Goal: Task Accomplishment & Management: Use online tool/utility

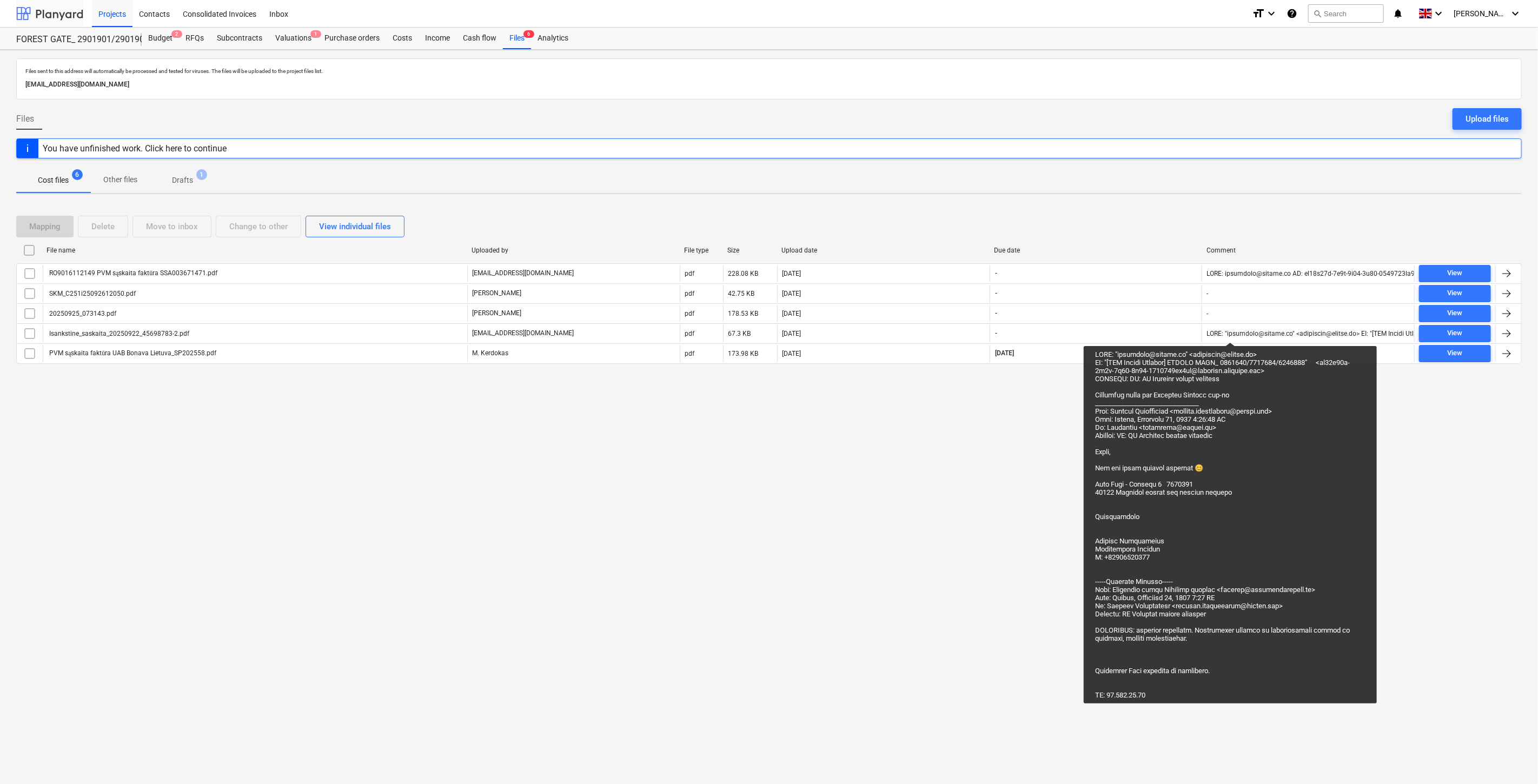
click at [56, 3] on div at bounding box center [49, 13] width 67 height 27
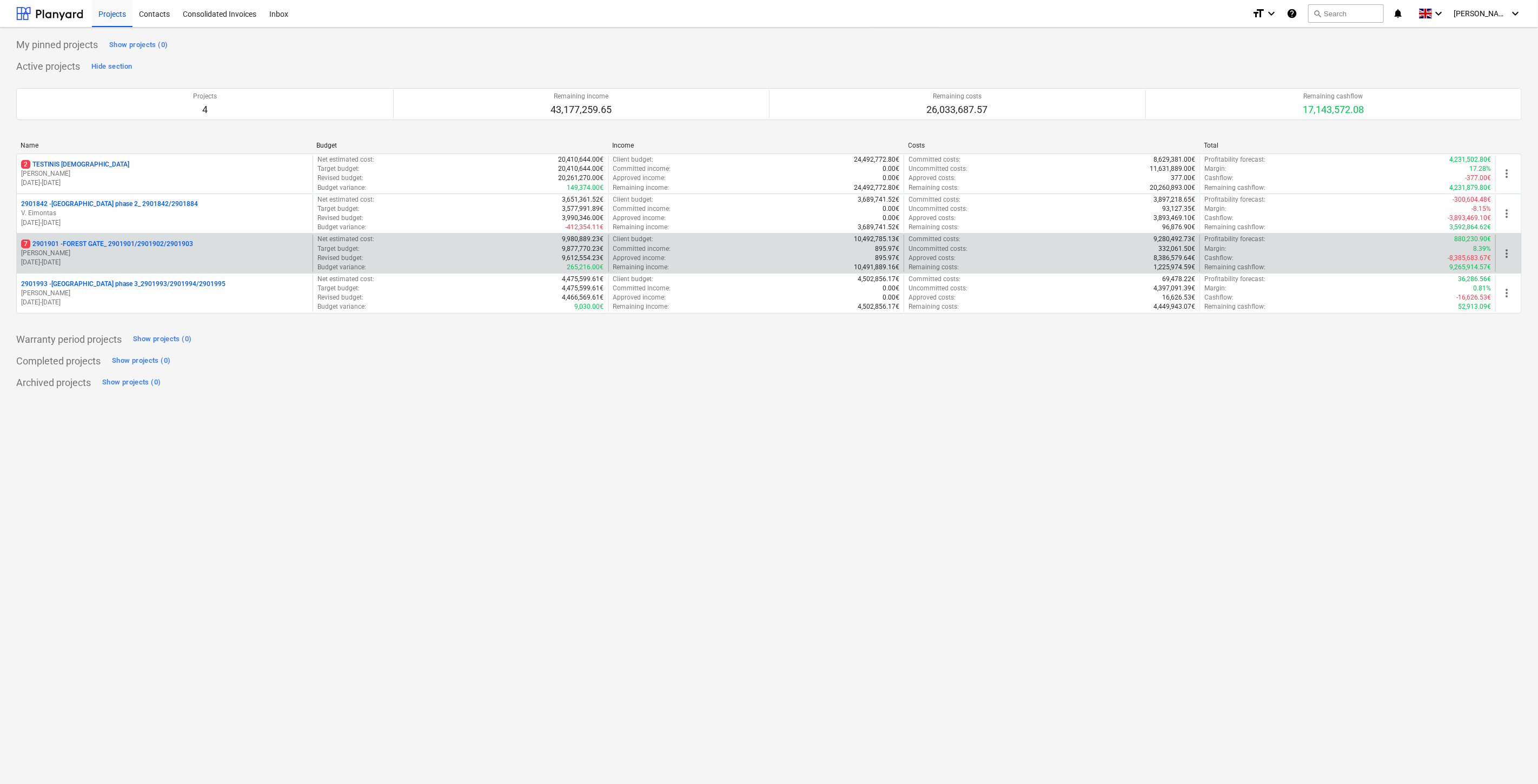
click at [184, 254] on p "[PERSON_NAME]" at bounding box center [164, 253] width 287 height 9
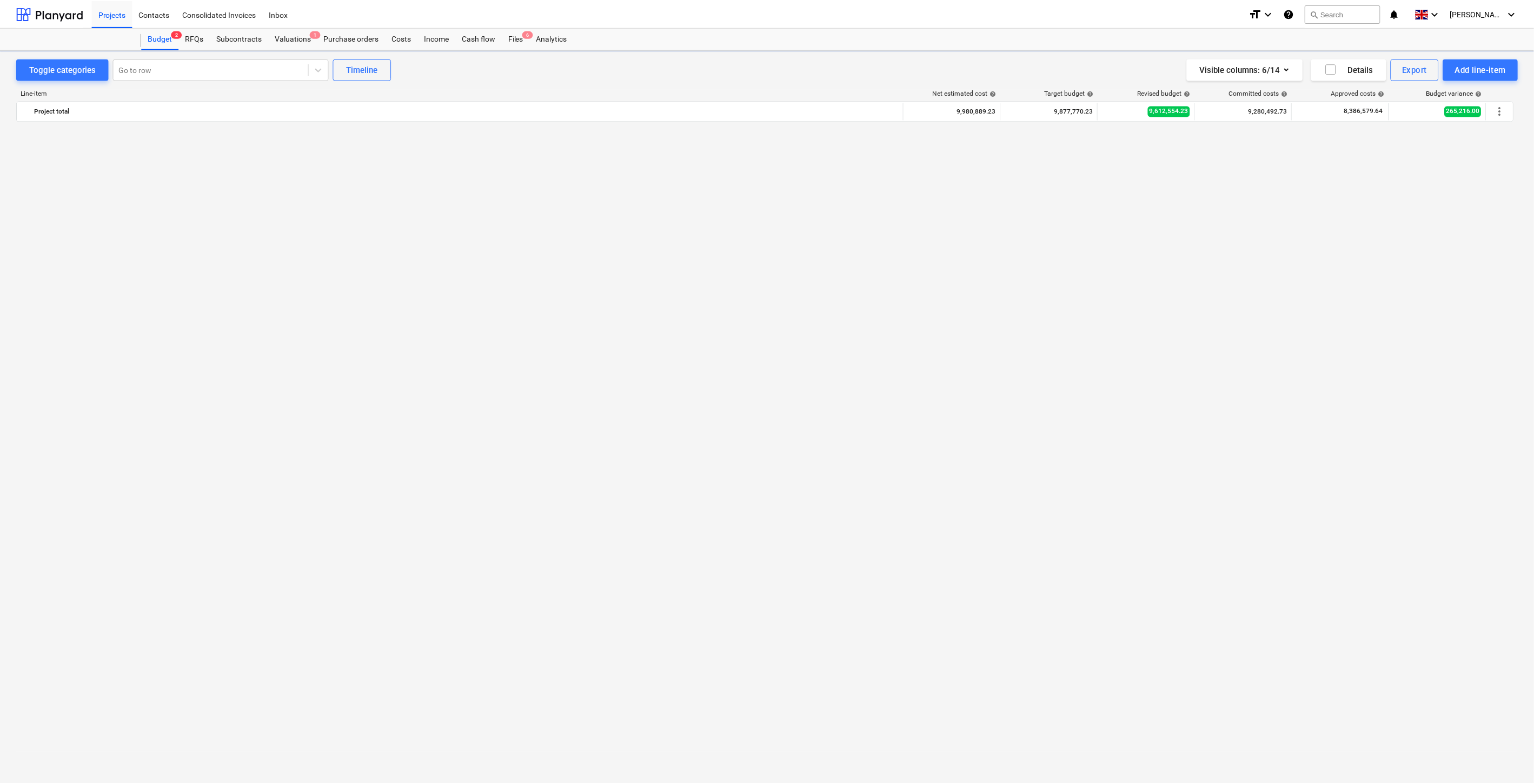
scroll to position [4173, 0]
click at [516, 40] on div "Files 6" at bounding box center [517, 38] width 28 height 22
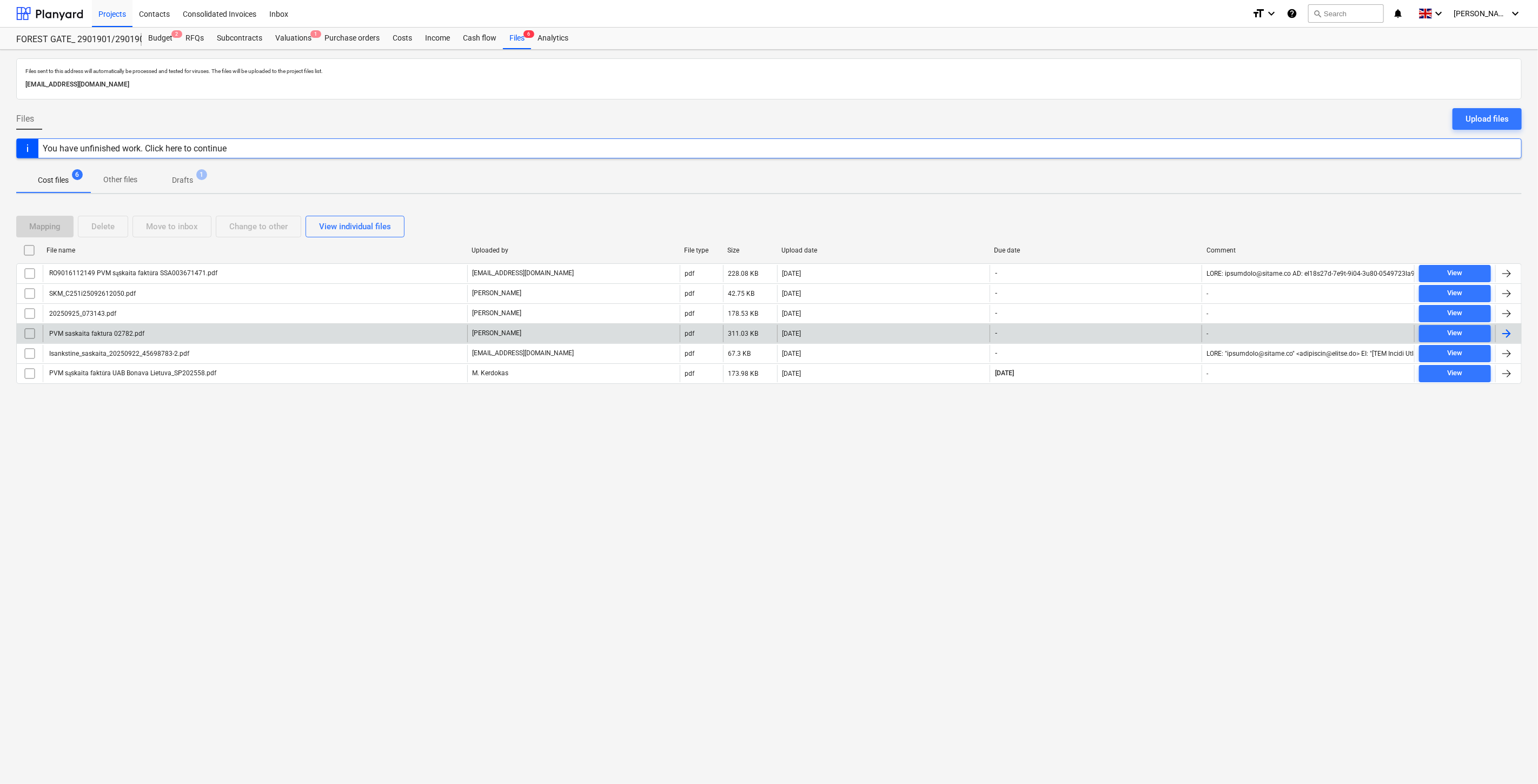
click at [406, 342] on div "PVM saskaita faktura 02782.pdf" at bounding box center [255, 333] width 424 height 17
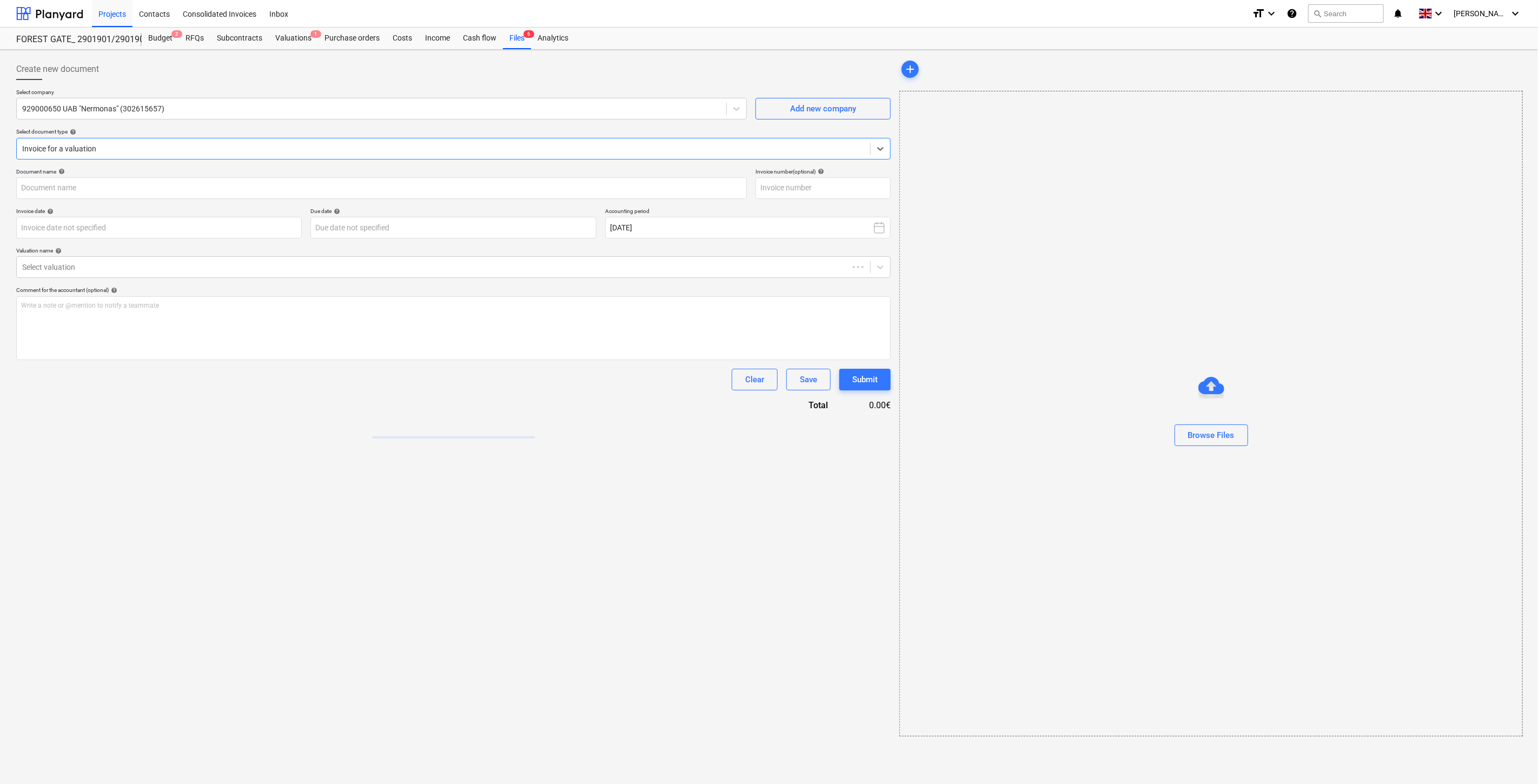
type input "PVM saskaita faktura 02782.pdf"
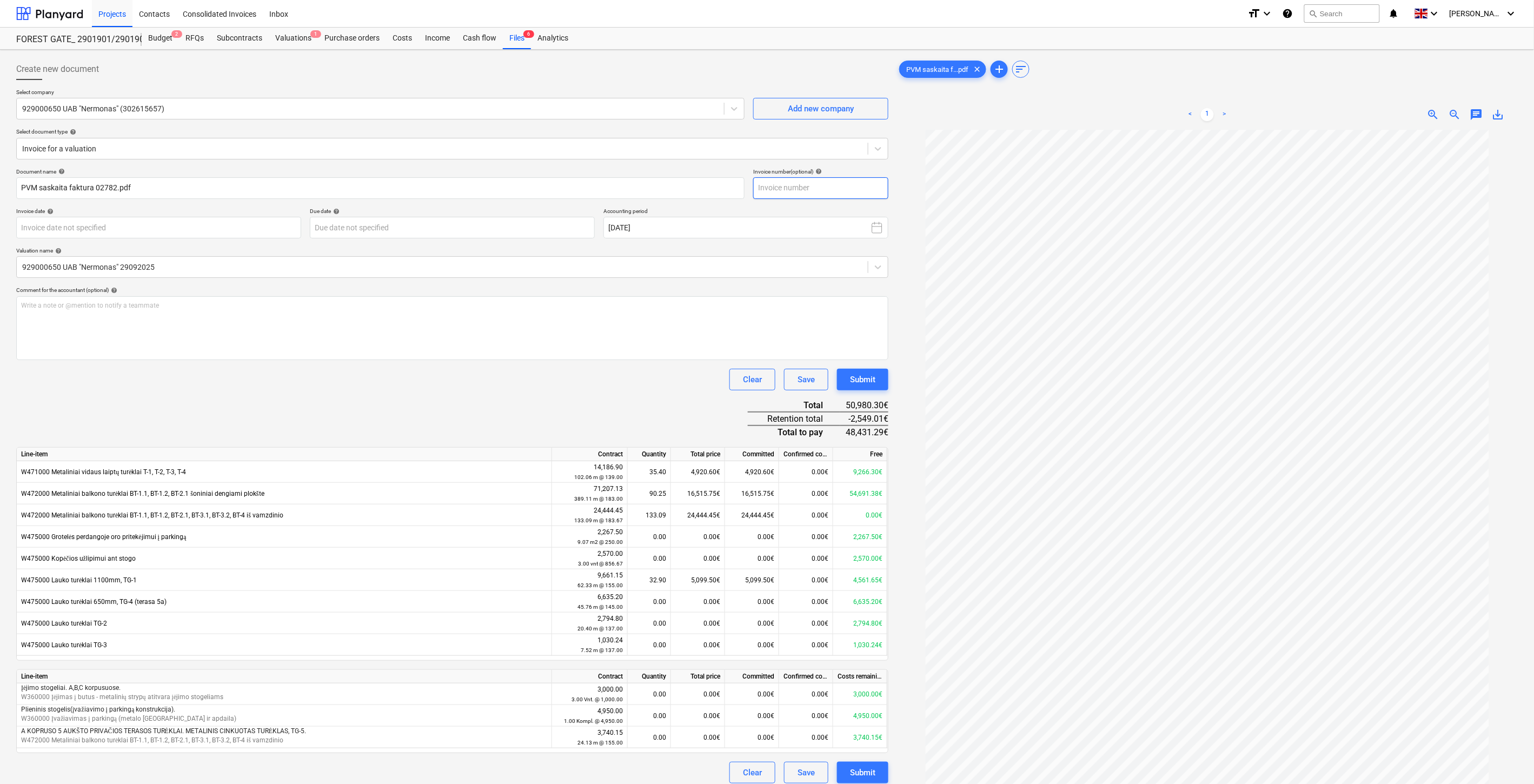
click at [825, 186] on input "text" at bounding box center [821, 188] width 135 height 22
type input "NER02782"
click at [251, 224] on body "Projects Contacts Consolidated Invoices Inbox format_size keyboard_arrow_down h…" at bounding box center [767, 392] width 1534 height 784
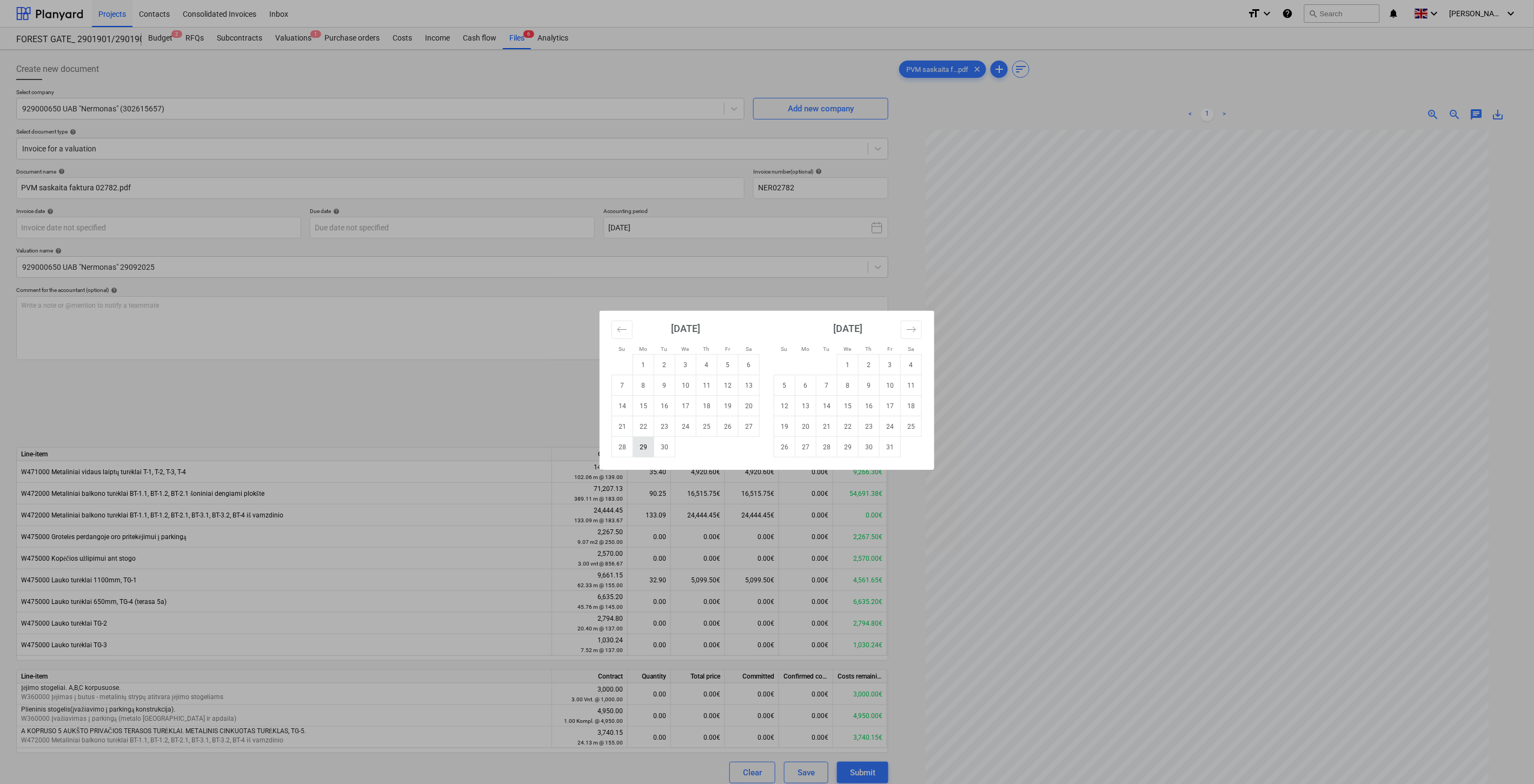
click at [645, 442] on td "29" at bounding box center [644, 447] width 21 height 21
type input "[DATE]"
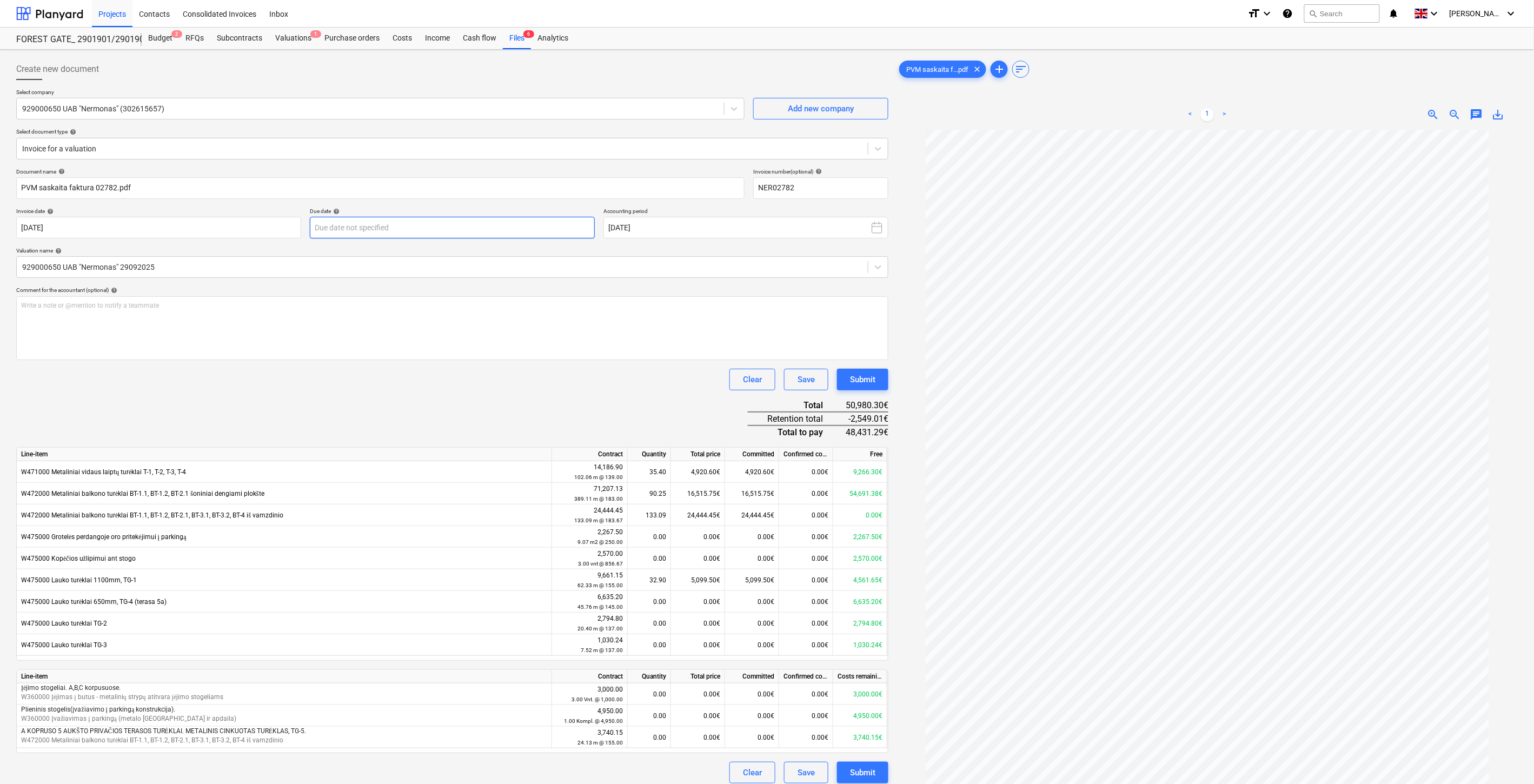
click at [548, 224] on body "Projects Contacts Consolidated Invoices Inbox format_size keyboard_arrow_down h…" at bounding box center [767, 392] width 1534 height 784
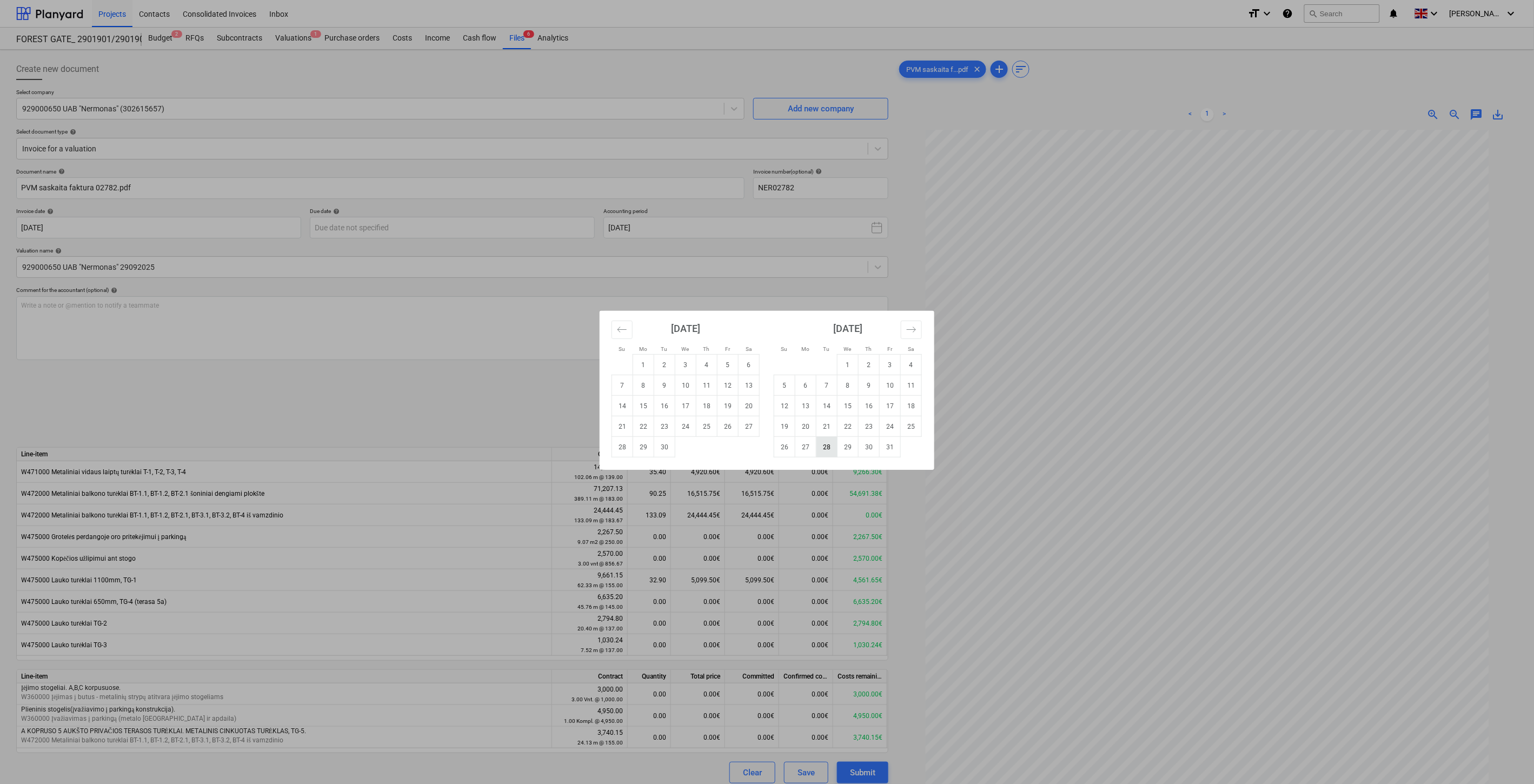
click at [824, 447] on td "28" at bounding box center [827, 447] width 21 height 21
type input "[DATE]"
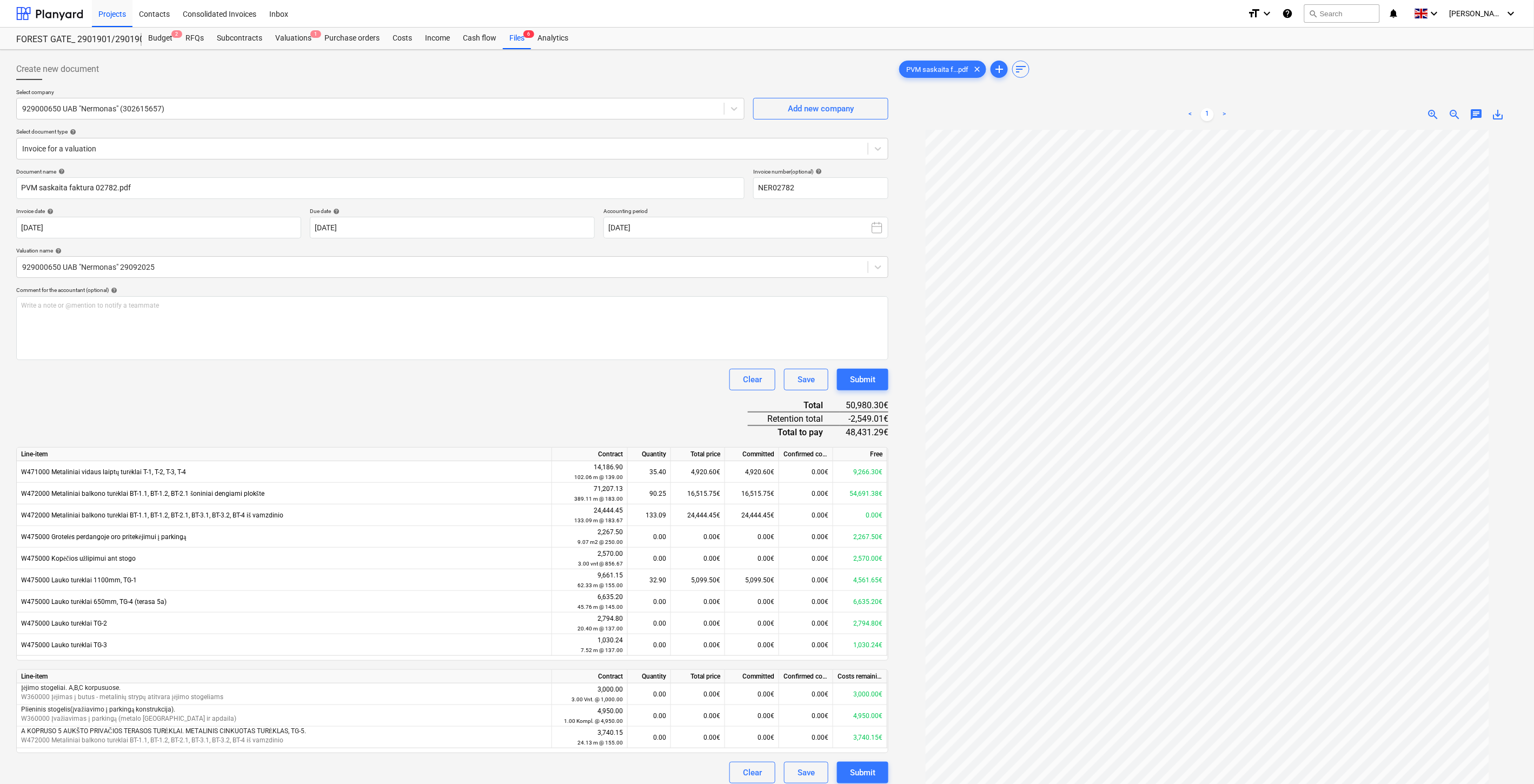
click at [457, 400] on div "Document name help PVM saskaita faktura 02782.pdf Invoice number (optional) hel…" at bounding box center [452, 476] width 872 height 615
click at [471, 396] on div "Document name help PVM saskaita faktura 02782.pdf Invoice number (optional) hel…" at bounding box center [452, 476] width 872 height 615
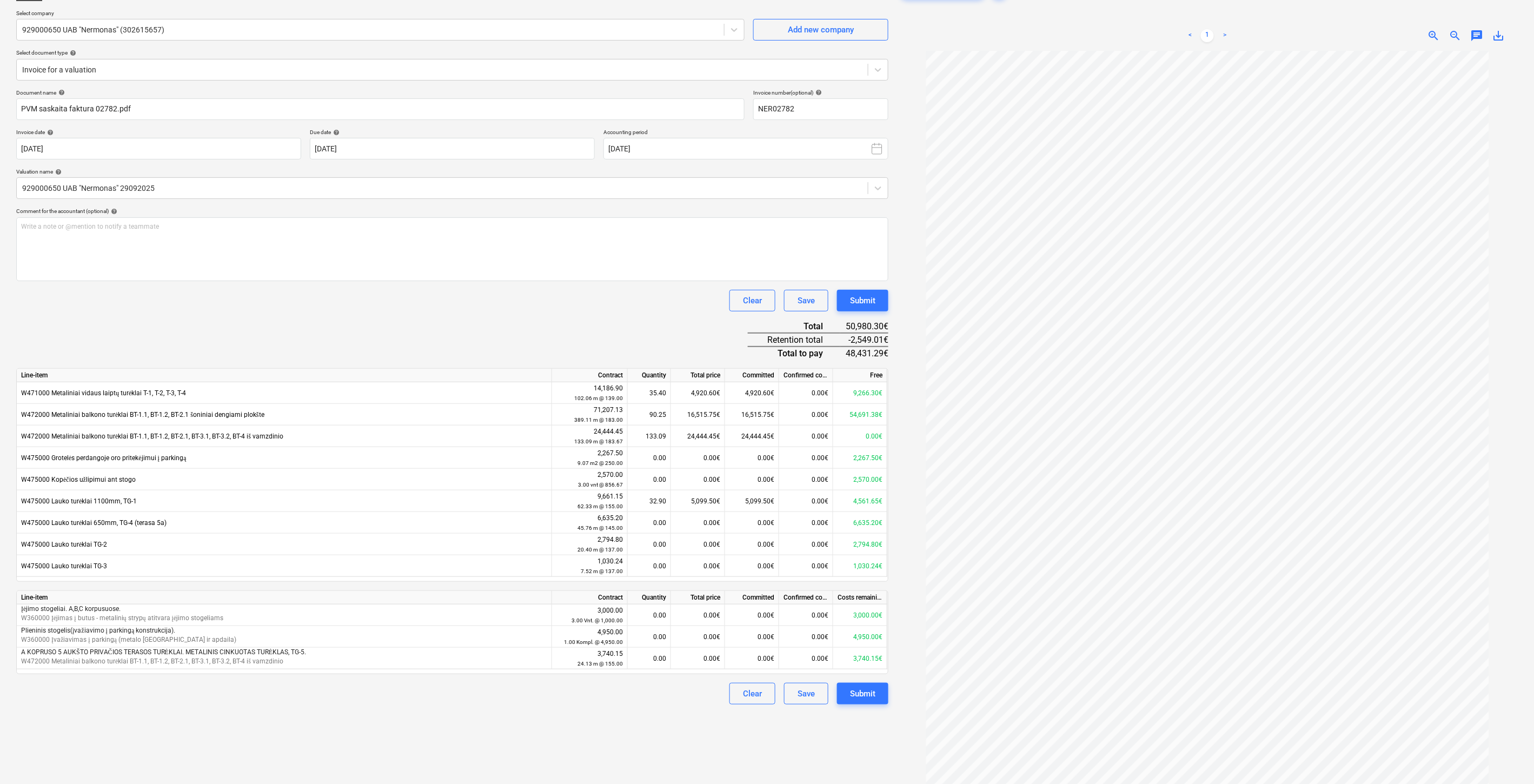
scroll to position [108, 0]
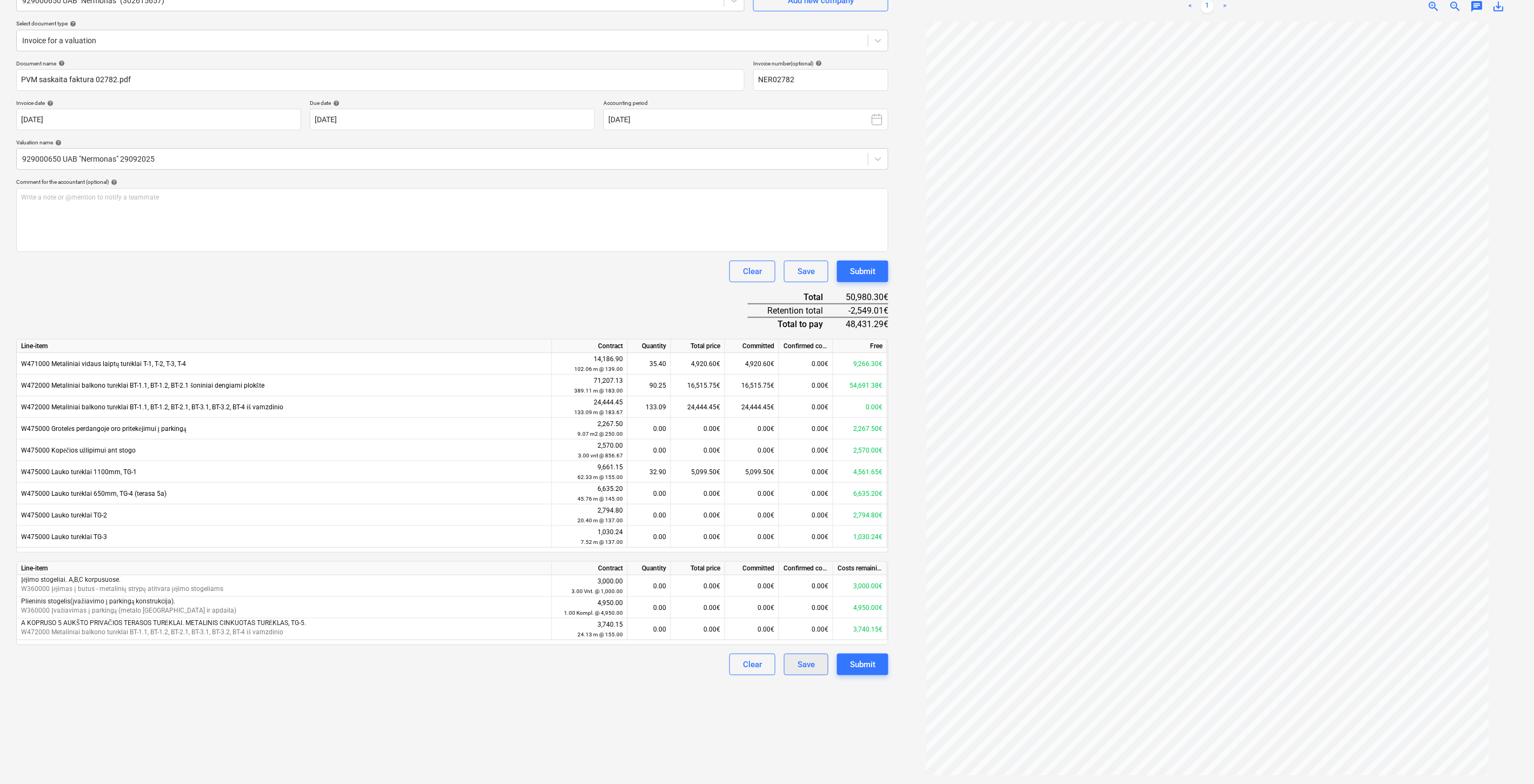
click at [797, 668] on div "Save" at bounding box center [806, 664] width 17 height 14
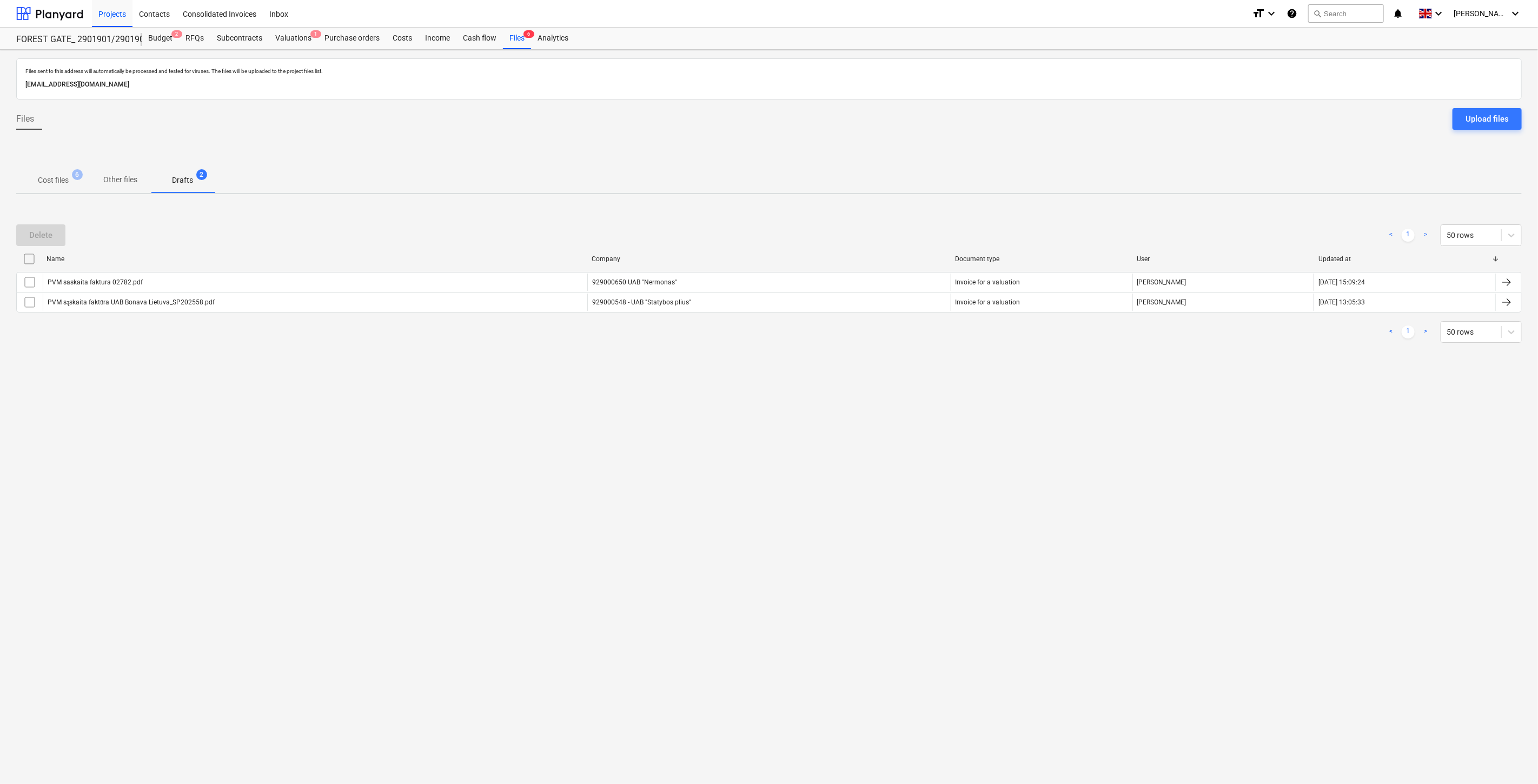
click at [1073, 229] on div "Delete < 1 > 50 rows" at bounding box center [768, 235] width 1506 height 22
click at [1088, 220] on div "Delete < 1 > 50 rows" at bounding box center [768, 235] width 1506 height 30
drag, startPoint x: 68, startPoint y: 183, endPoint x: 331, endPoint y: 195, distance: 263.3
click at [71, 183] on span "Cost files 6" at bounding box center [53, 180] width 48 height 11
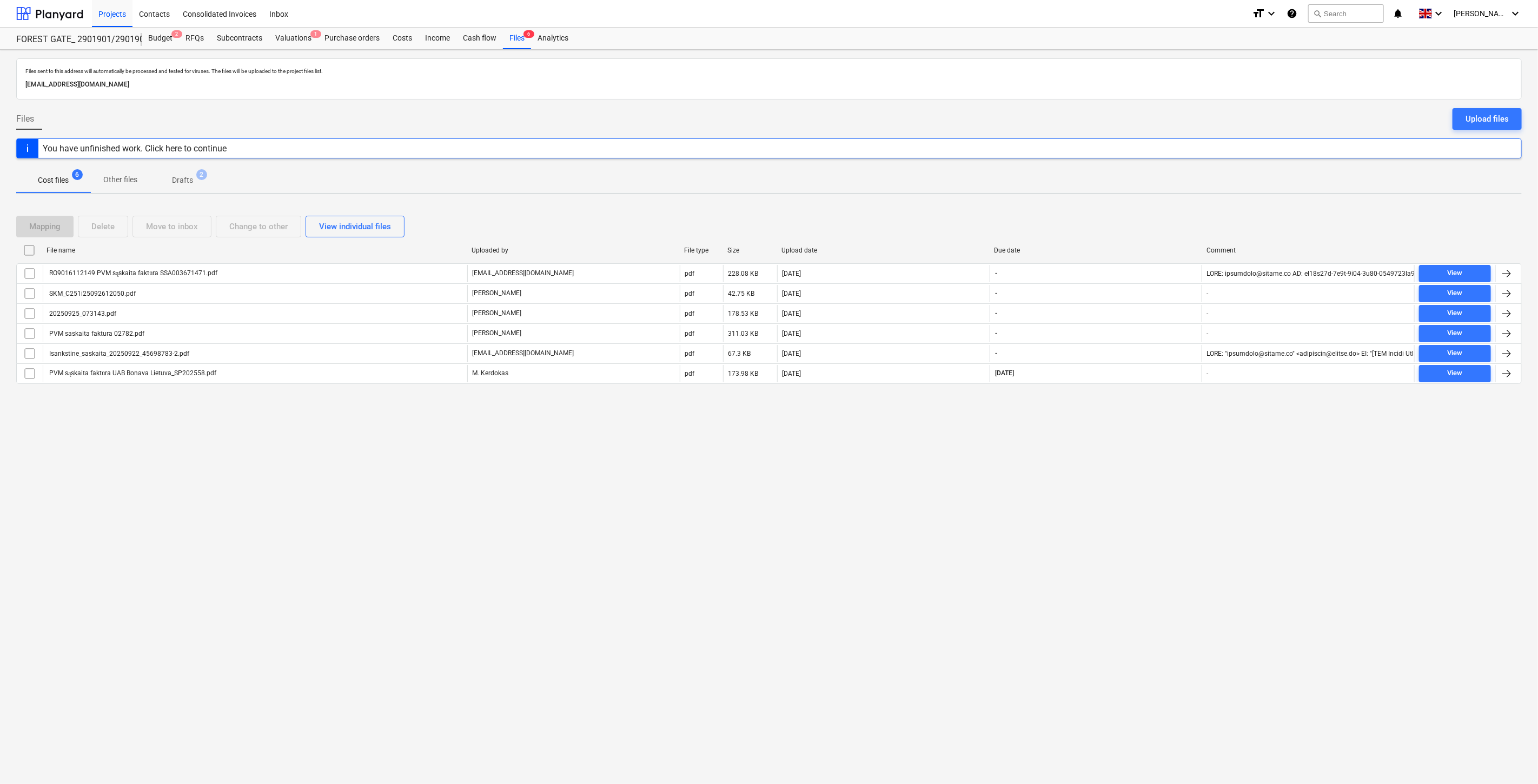
click at [1104, 213] on div "Mapping Delete Move to inbox Change to other View individual files" at bounding box center [768, 227] width 1506 height 30
click at [1122, 209] on div "Mapping Delete Move to inbox Change to other View individual files File name Up…" at bounding box center [768, 304] width 1506 height 203
click at [1136, 205] on div "Mapping Delete Move to inbox Change to other View individual files File name Up…" at bounding box center [768, 304] width 1506 height 203
click at [1148, 201] on div "Files sent to this address will automatically be processed and tested for virus…" at bounding box center [769, 417] width 1538 height 734
click at [1122, 227] on div "Mapping Delete Move to inbox Change to other View individual files" at bounding box center [768, 226] width 1506 height 22
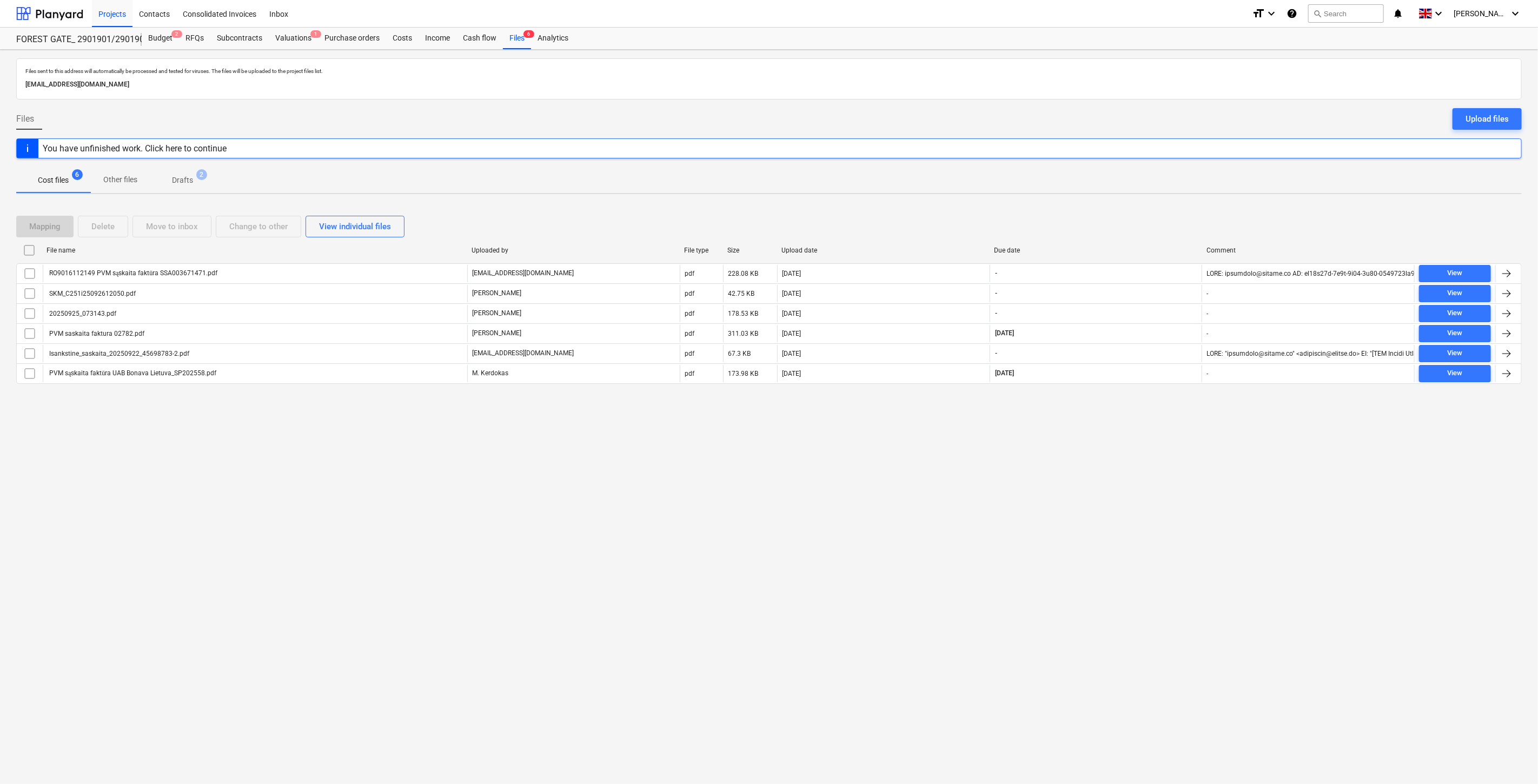
click at [1161, 207] on div "Mapping Delete Move to inbox Change to other View individual files File name Up…" at bounding box center [768, 304] width 1506 height 203
click at [1139, 220] on div "Mapping Delete Move to inbox Change to other View individual files" at bounding box center [768, 226] width 1506 height 22
click at [1141, 215] on div "Mapping Delete Move to inbox Change to other View individual files" at bounding box center [768, 226] width 1506 height 22
click at [1143, 211] on div "Mapping Delete Move to inbox Change to other View individual files" at bounding box center [768, 227] width 1506 height 30
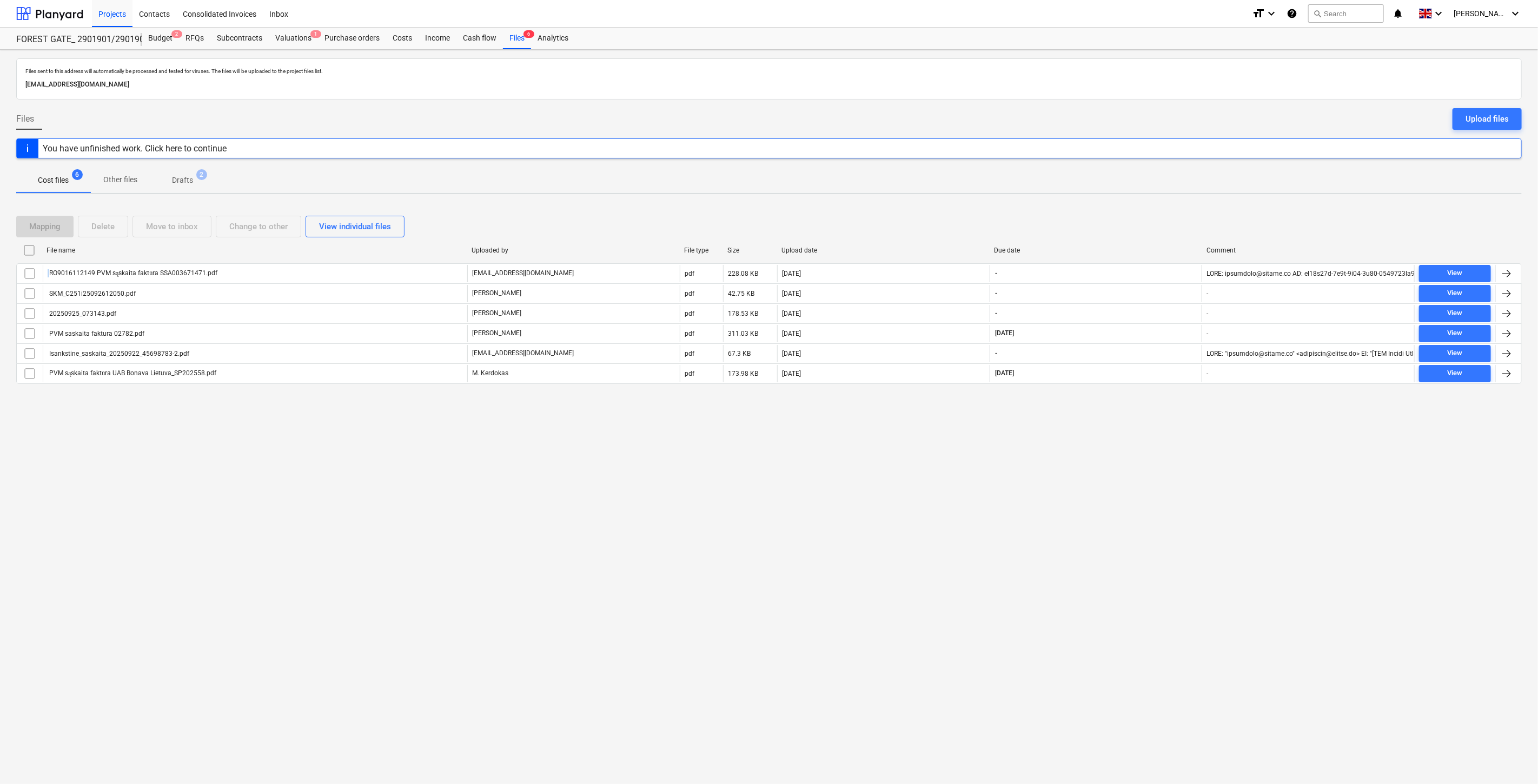
click at [1143, 211] on div "Mapping Delete Move to inbox Change to other View individual files" at bounding box center [768, 227] width 1506 height 30
